Goal: Task Accomplishment & Management: Complete application form

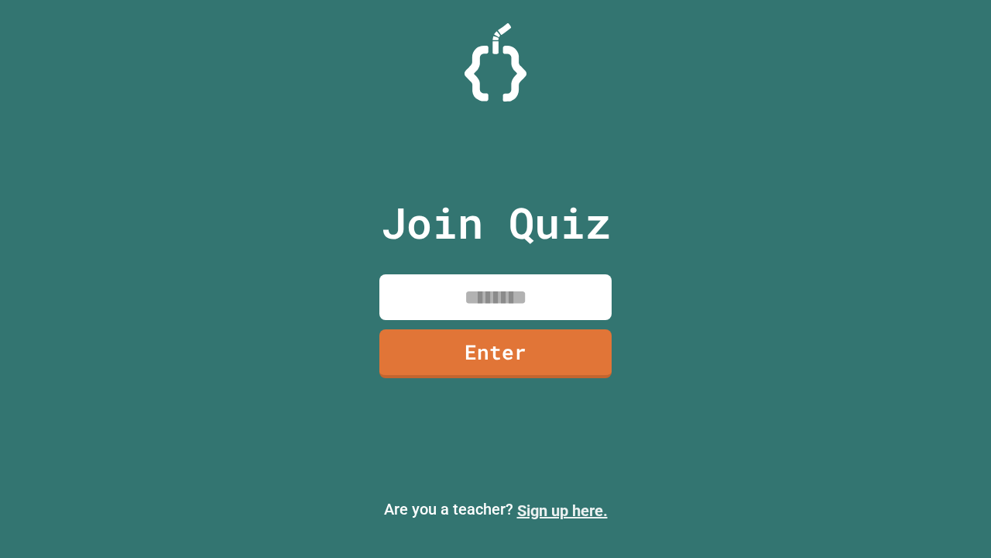
click at [562, 510] on link "Sign up here." at bounding box center [562, 510] width 91 height 19
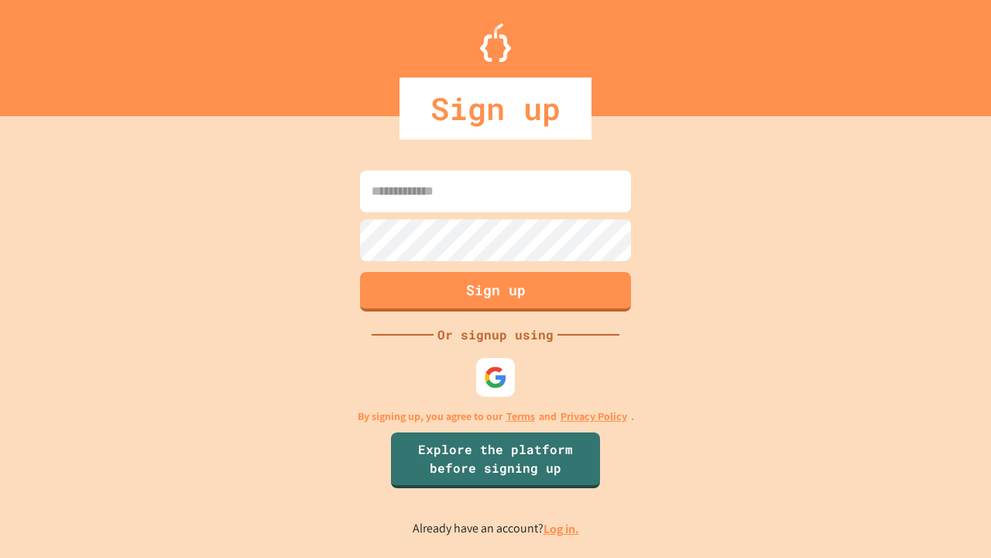
click at [562, 528] on link "Log in." at bounding box center [562, 528] width 36 height 16
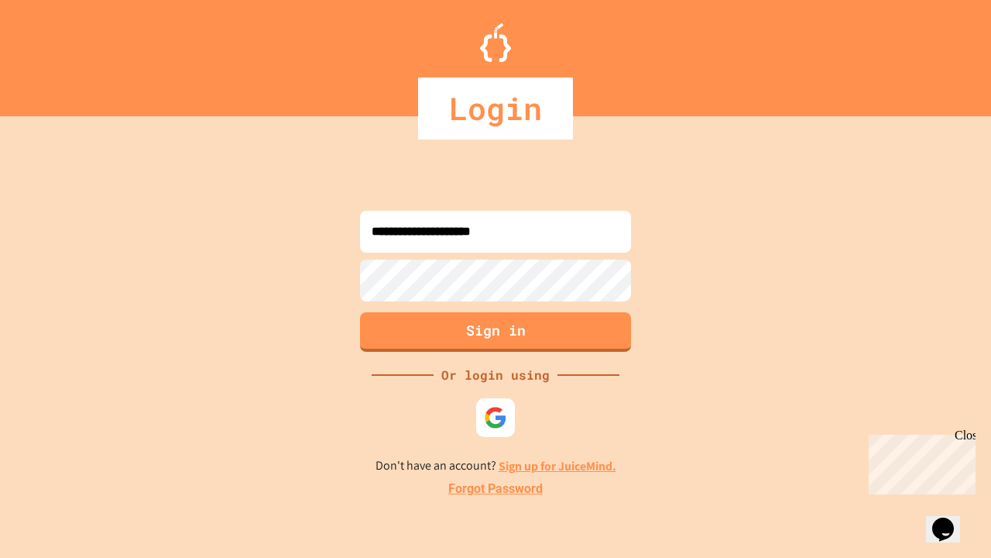
type input "**********"
